Goal: Entertainment & Leisure: Consume media (video, audio)

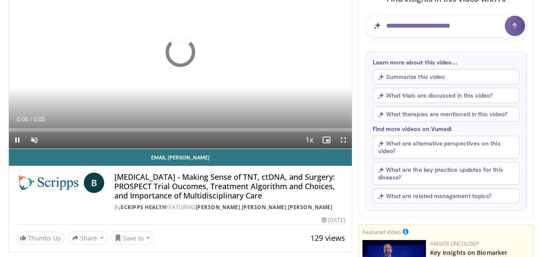
scroll to position [138, 0]
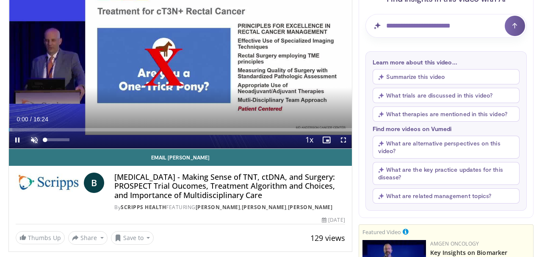
click at [34, 144] on span "Video Player" at bounding box center [34, 139] width 17 height 17
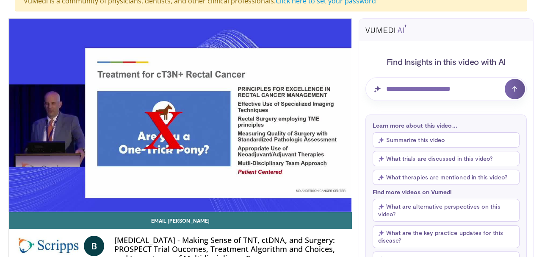
scroll to position [75, 0]
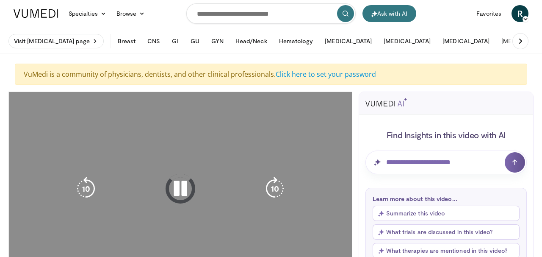
scroll to position [126, 0]
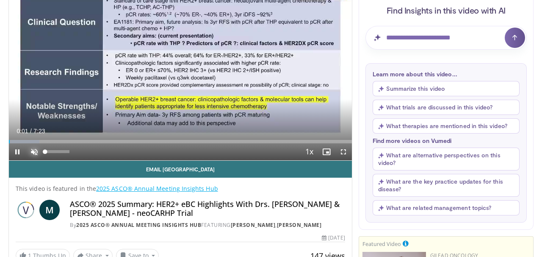
click at [33, 157] on span "Video Player" at bounding box center [34, 151] width 17 height 17
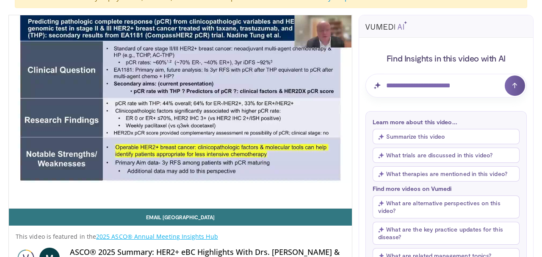
scroll to position [79, 0]
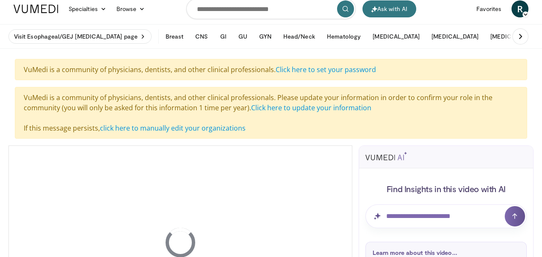
scroll to position [132, 0]
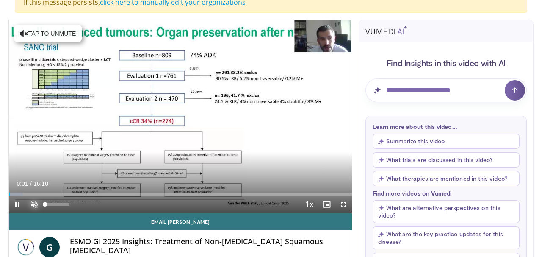
click at [35, 213] on span "Video Player" at bounding box center [34, 204] width 17 height 17
